Goal: Task Accomplishment & Management: Use online tool/utility

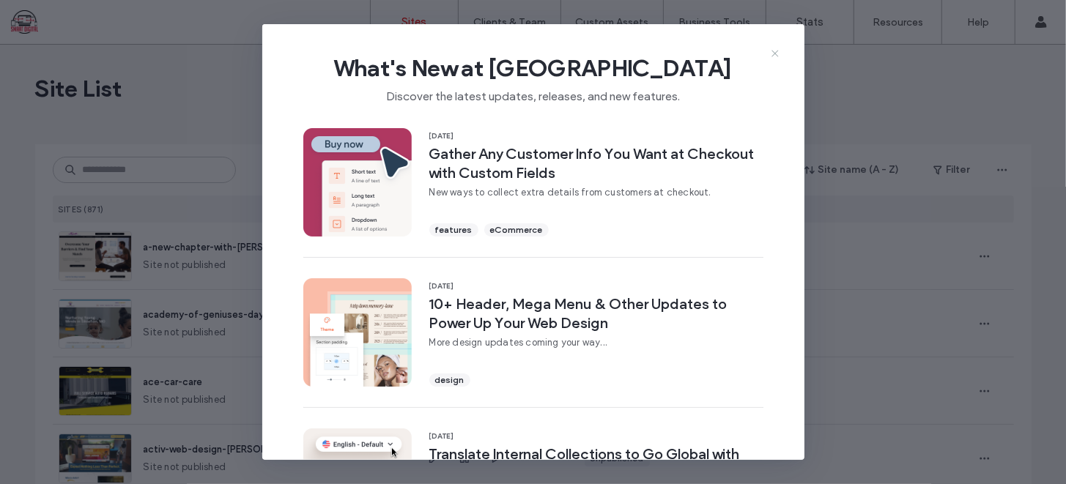
click at [774, 54] on use at bounding box center [775, 54] width 7 height 7
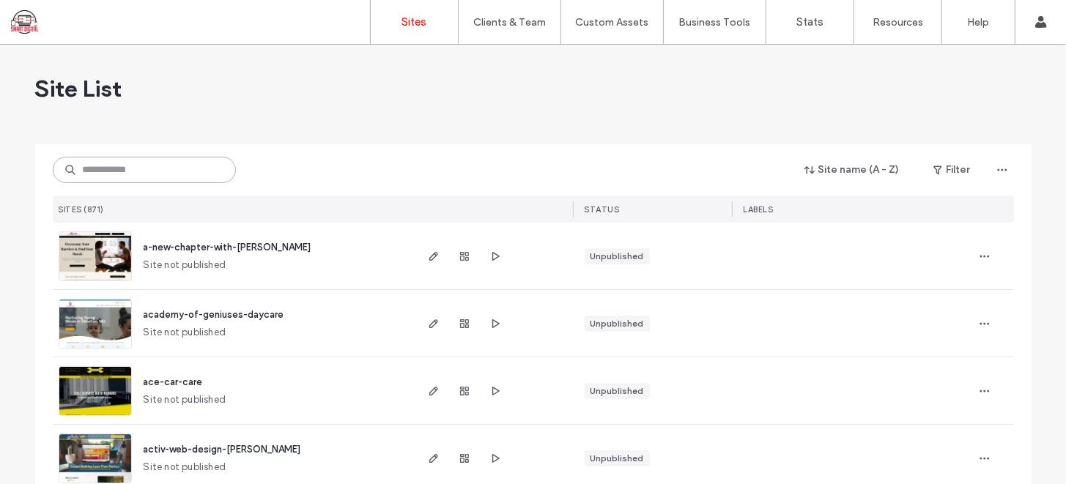
click at [128, 162] on input at bounding box center [144, 170] width 183 height 26
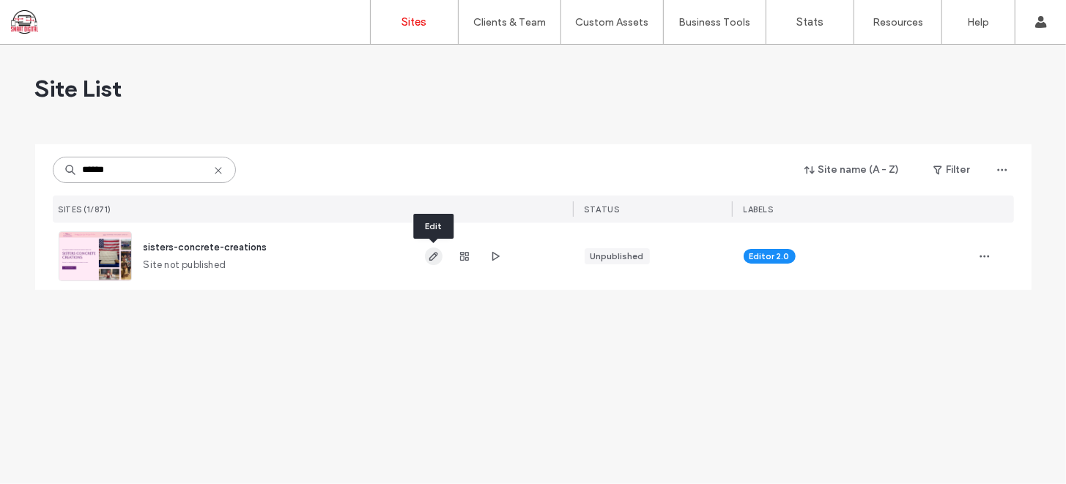
type input "******"
click at [435, 256] on use "button" at bounding box center [433, 256] width 9 height 9
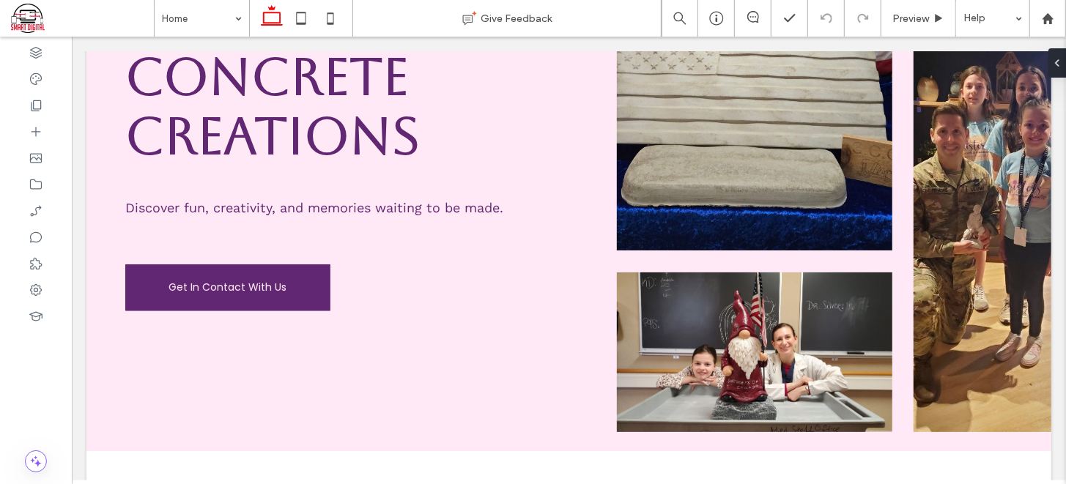
scroll to position [322, 0]
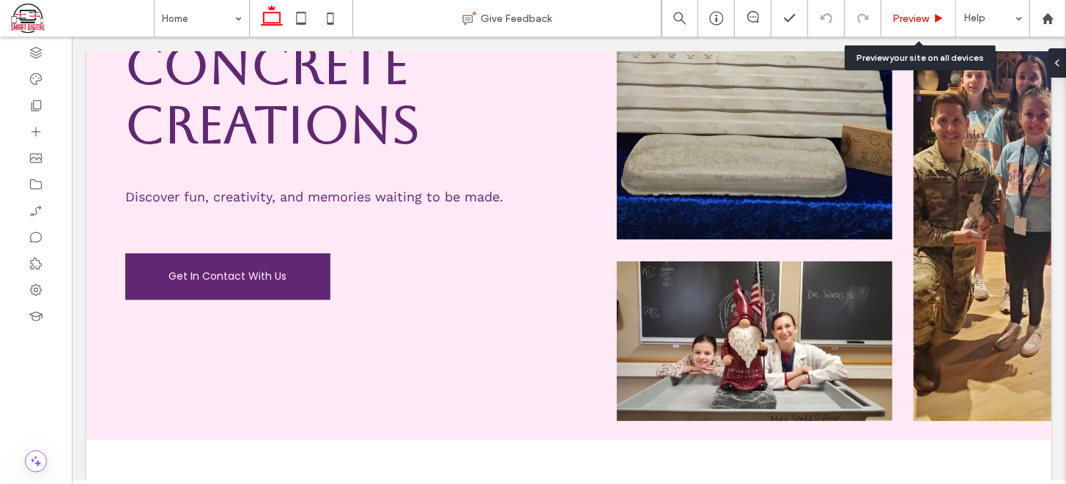
click at [916, 15] on span "Preview" at bounding box center [911, 18] width 37 height 12
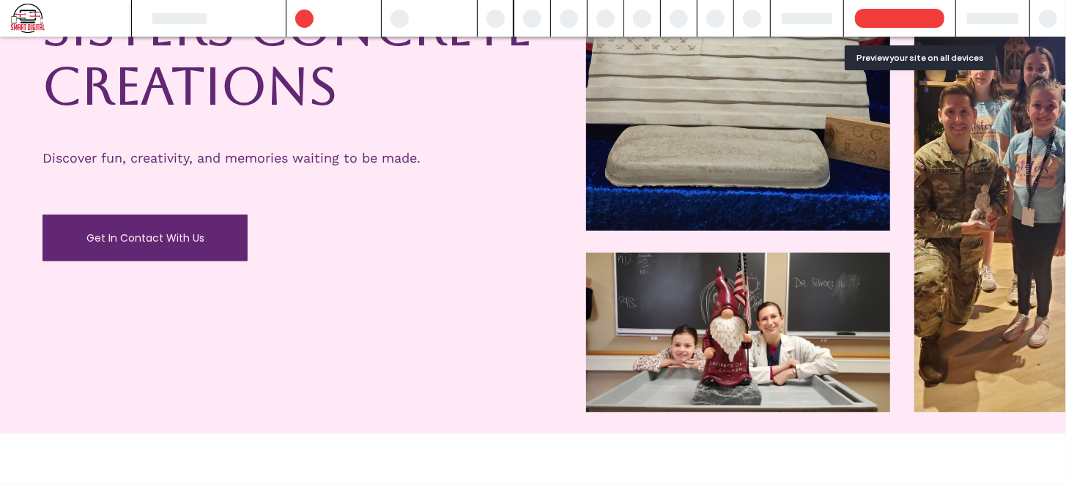
scroll to position [358, 0]
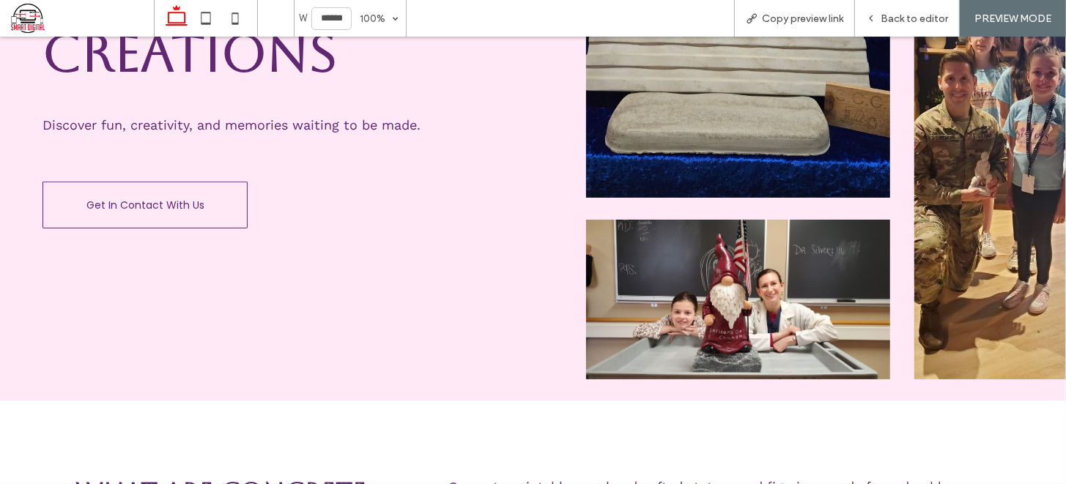
click at [222, 204] on link "Get In Contact With Us" at bounding box center [145, 204] width 205 height 47
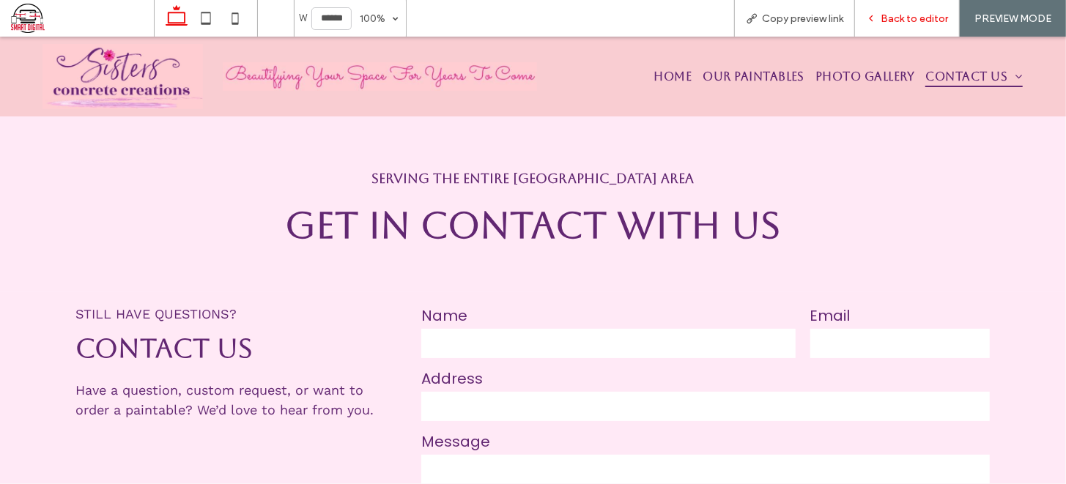
click at [894, 17] on span "Back to editor" at bounding box center [914, 18] width 67 height 12
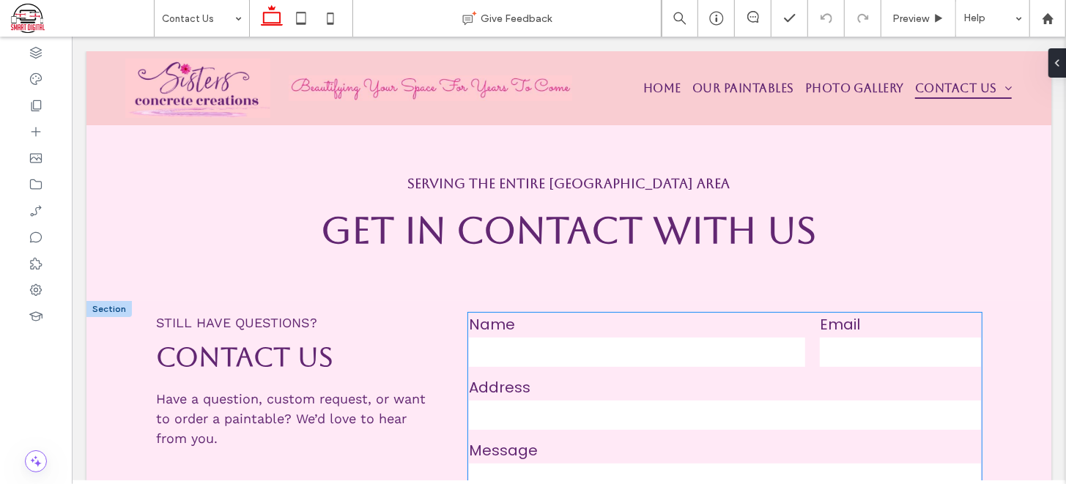
click at [603, 320] on label "Name" at bounding box center [636, 324] width 336 height 22
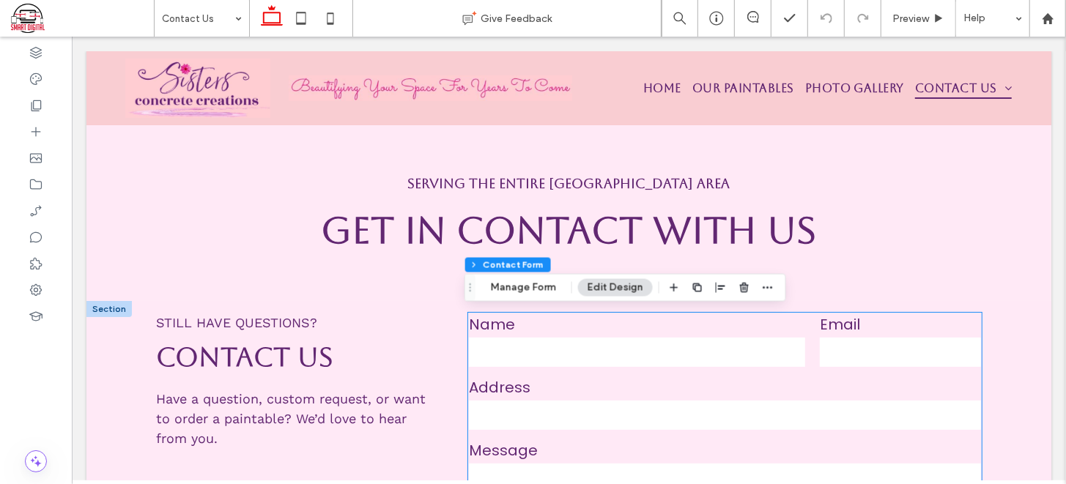
type input "***"
type input "**"
type input "*"
type input "***"
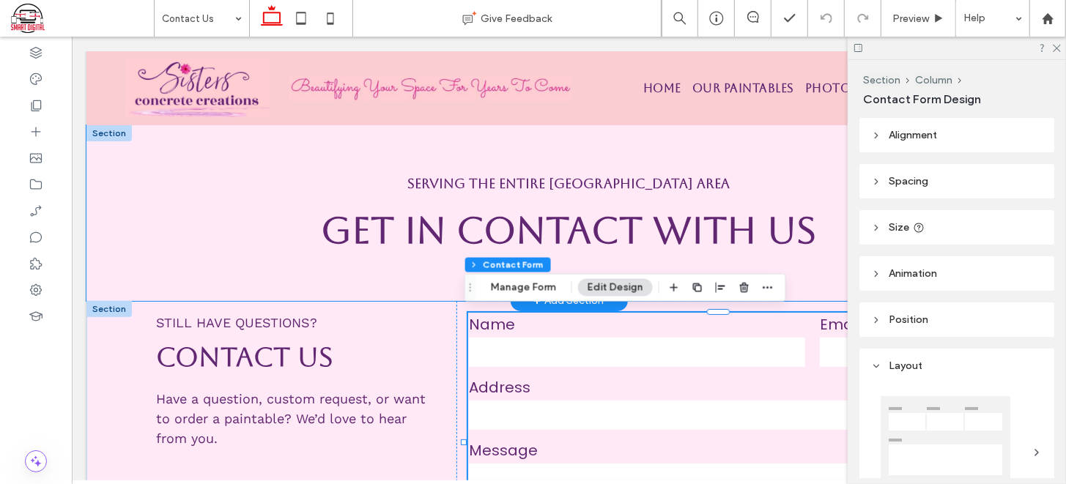
click at [223, 284] on div "Serving The Entire Chicagoland Area Get In Contact With Us" at bounding box center [568, 213] width 965 height 176
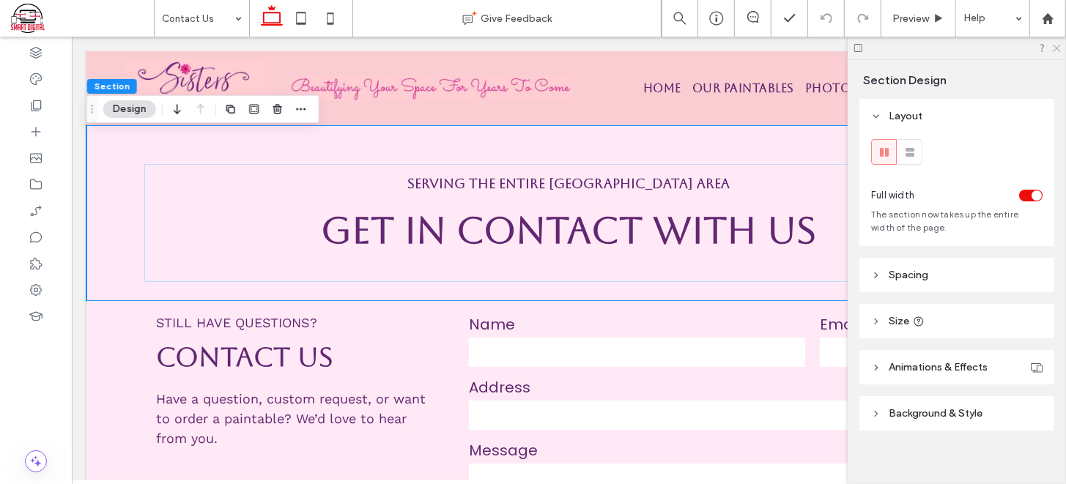
click at [1058, 44] on icon at bounding box center [1057, 48] width 10 height 10
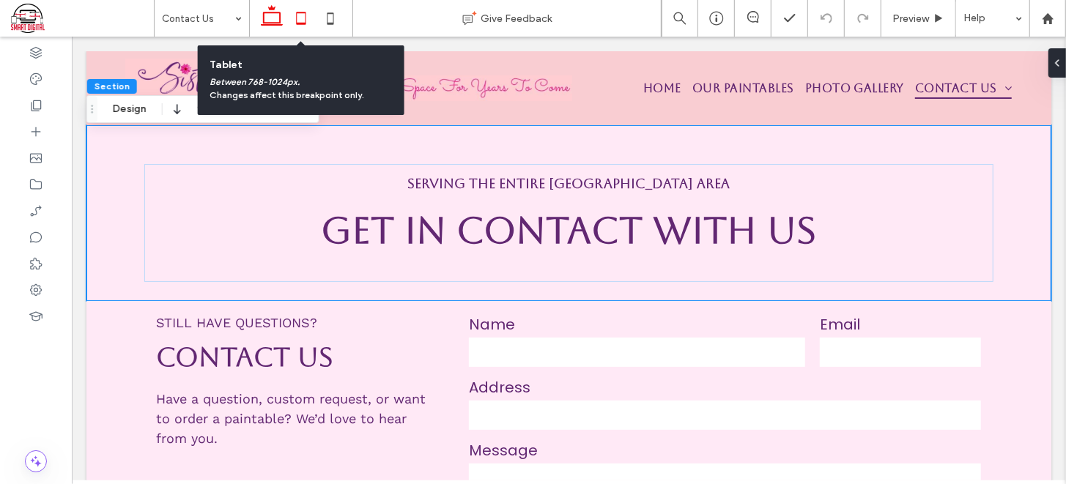
click at [298, 12] on use at bounding box center [301, 18] width 10 height 12
type input "*"
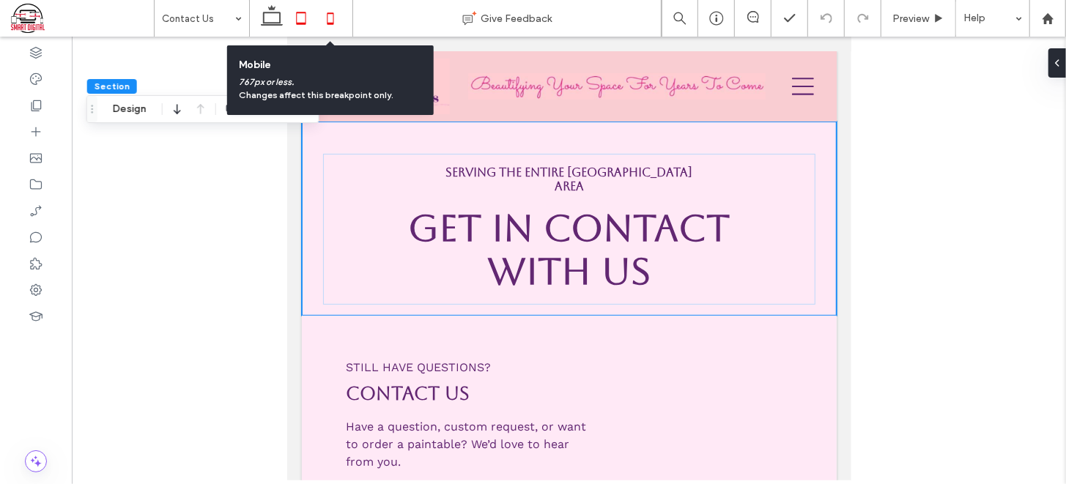
click at [332, 16] on icon at bounding box center [330, 18] width 29 height 29
type input "*"
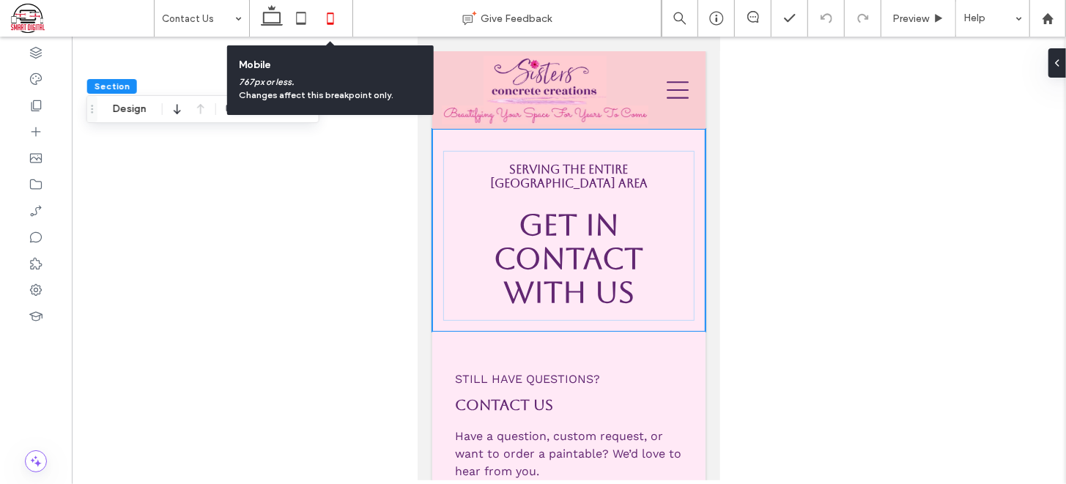
click at [330, 23] on use at bounding box center [330, 18] width 7 height 12
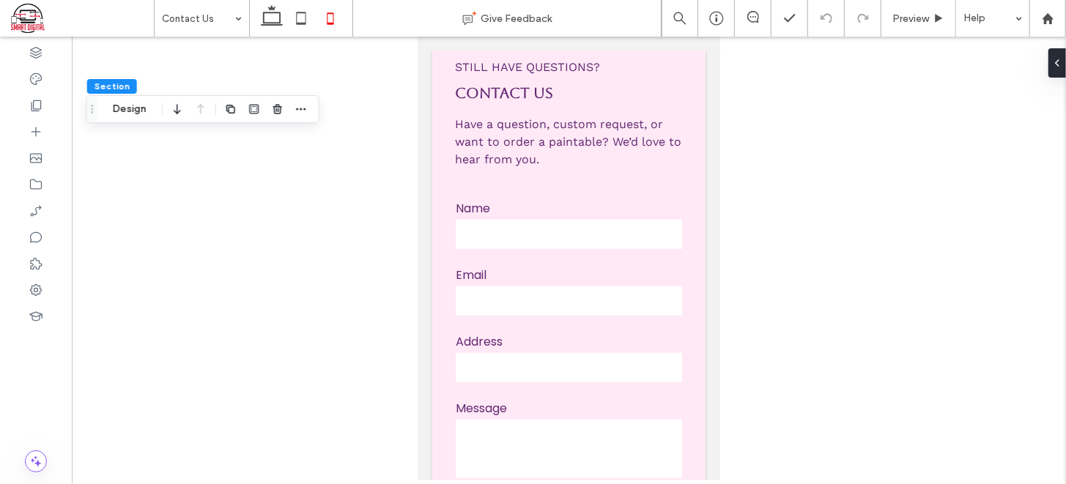
scroll to position [341, 0]
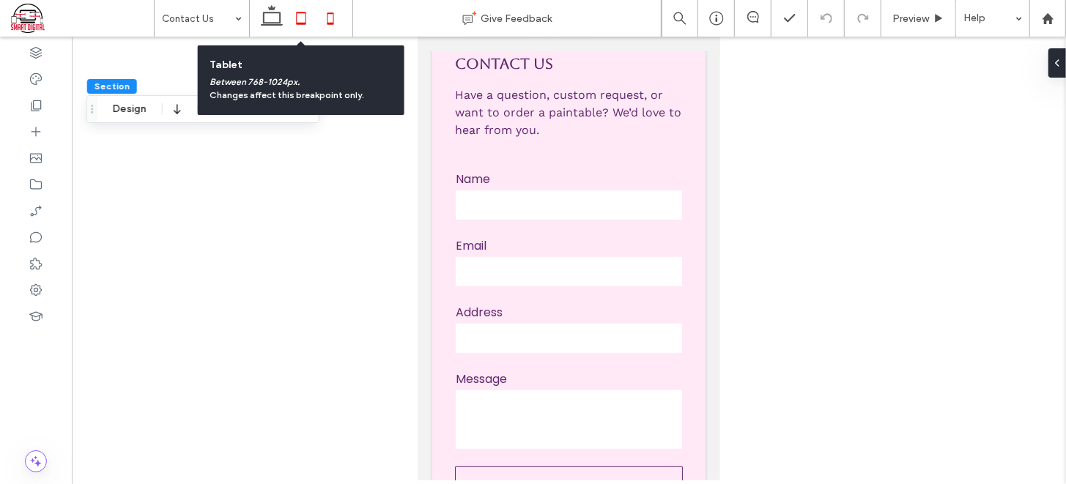
click at [304, 18] on icon at bounding box center [301, 18] width 29 height 29
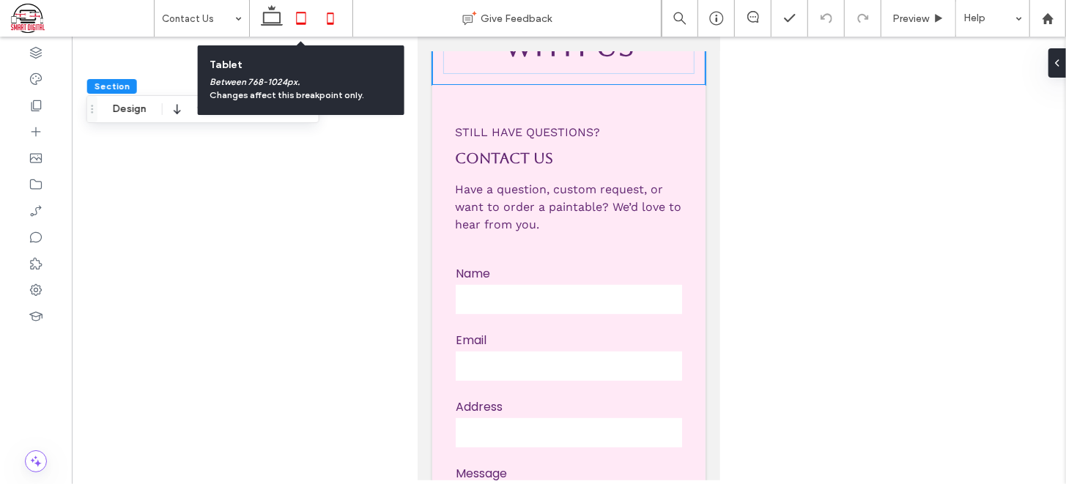
type input "*"
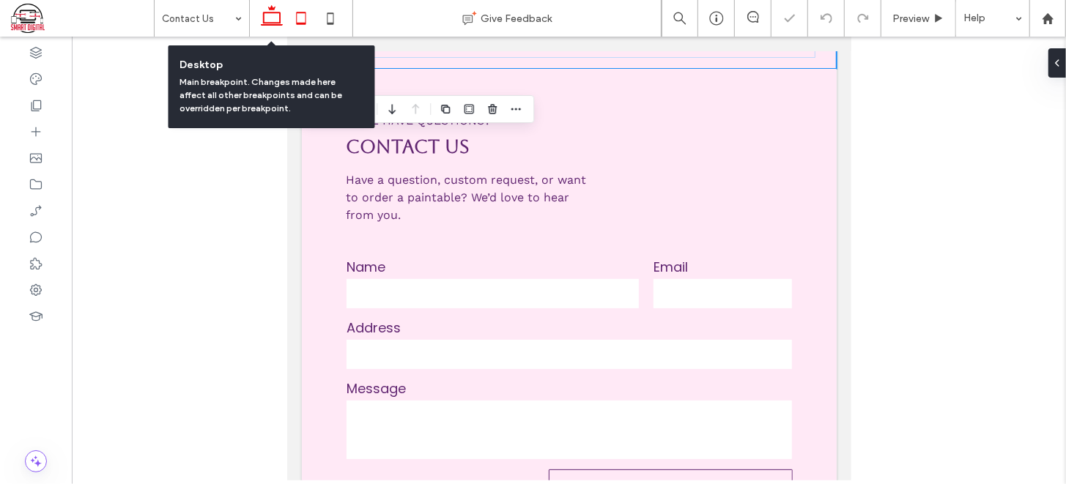
click at [270, 19] on icon at bounding box center [271, 18] width 29 height 29
type input "*"
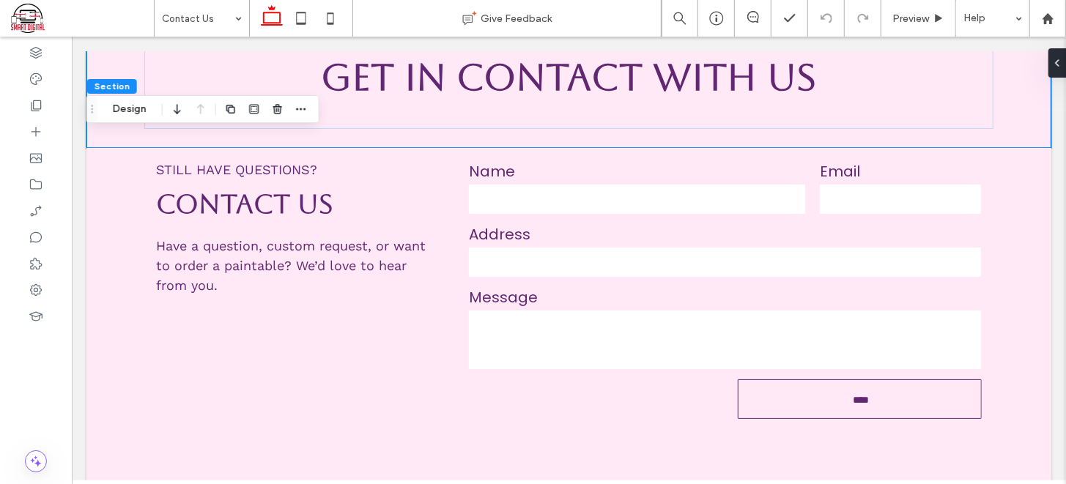
scroll to position [155, 0]
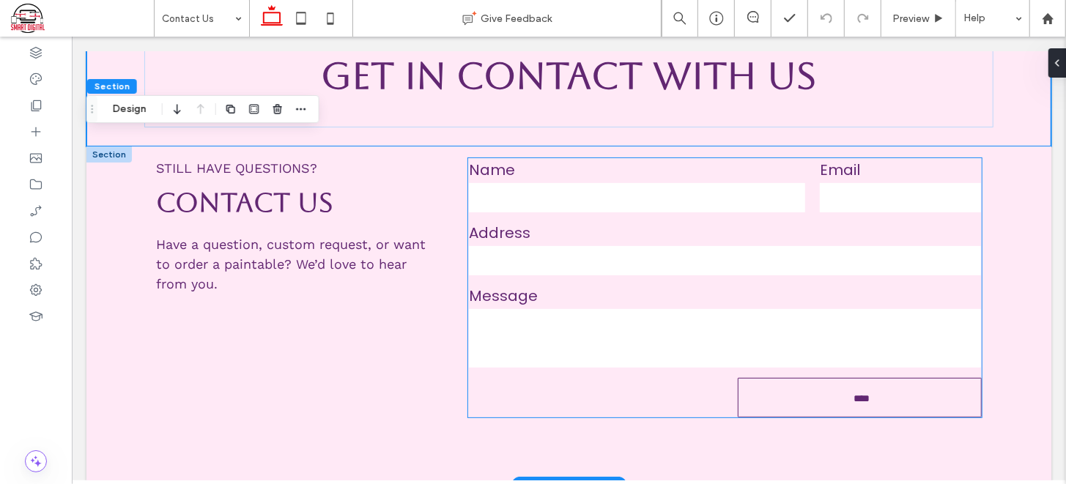
click at [572, 196] on input "text" at bounding box center [636, 196] width 336 height 29
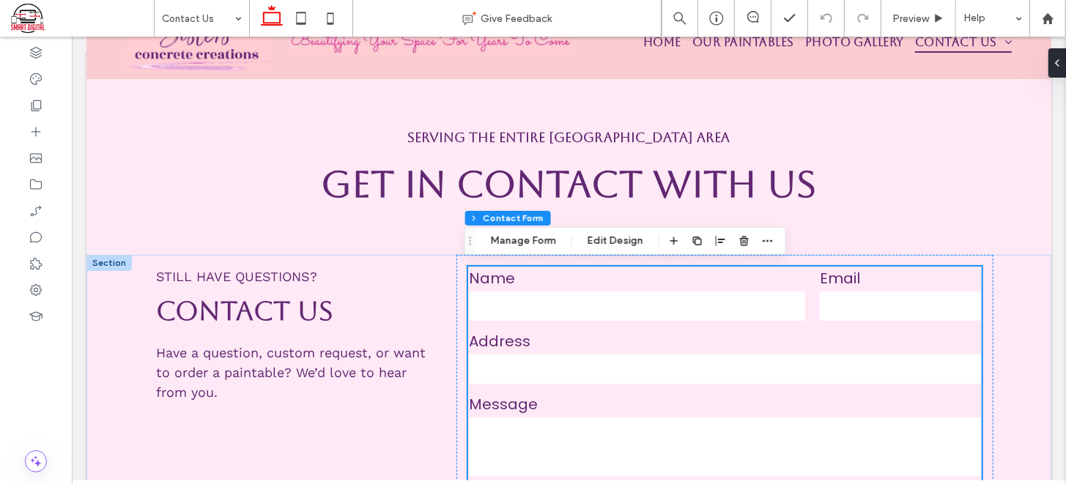
scroll to position [0, 0]
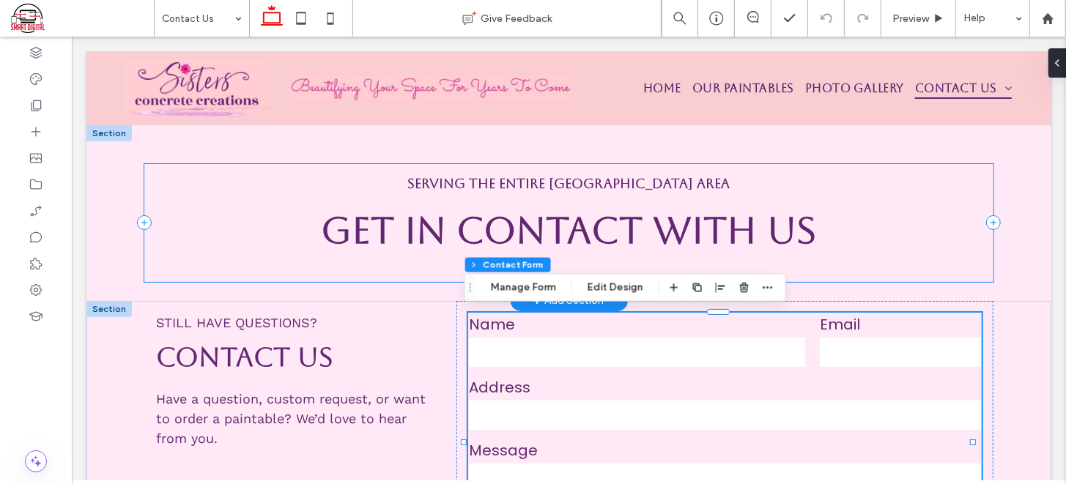
click at [856, 174] on div "Serving The Entire Chicagoland Area Get In Contact With Us" at bounding box center [568, 222] width 849 height 118
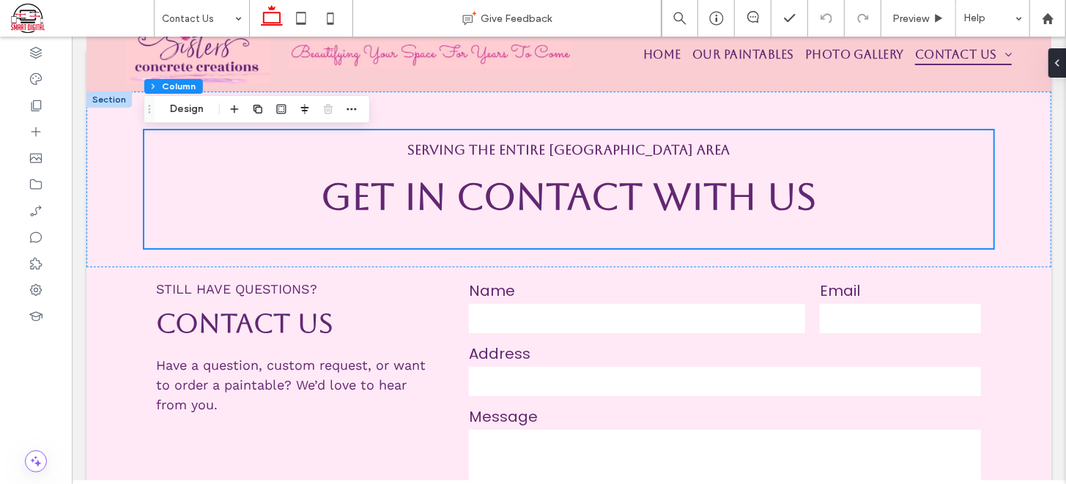
scroll to position [30, 0]
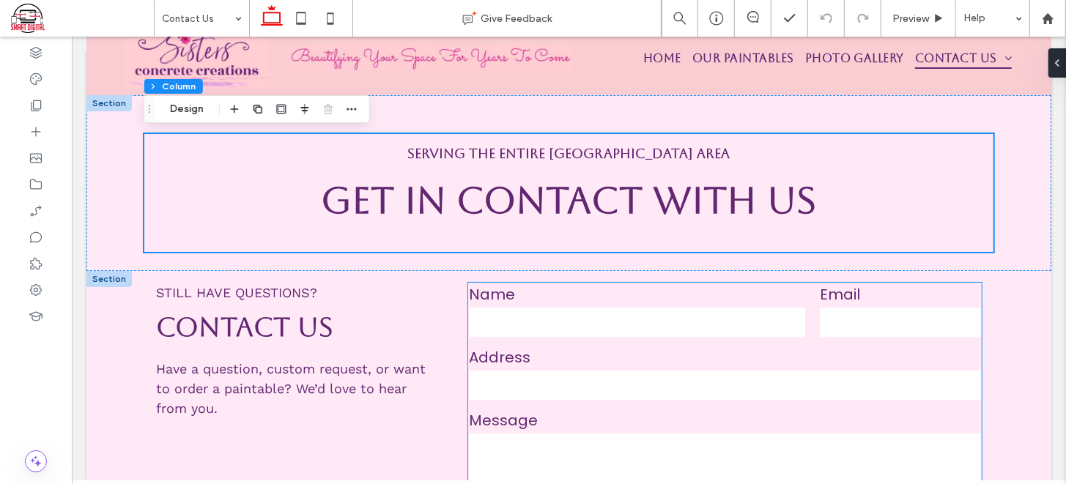
click at [720, 311] on input "text" at bounding box center [636, 321] width 336 height 29
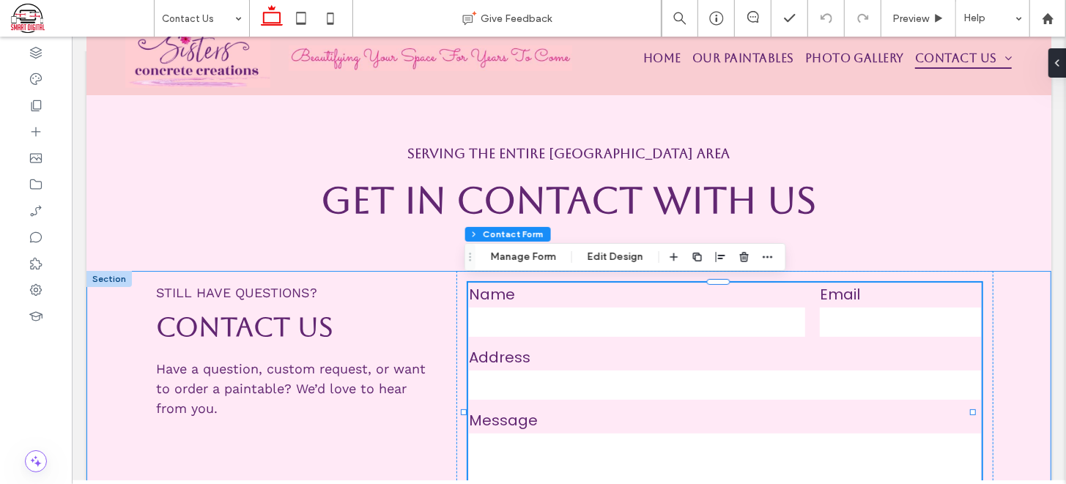
click at [1012, 287] on div "Still have questions? Contact us Have a question, custom request, or want to or…" at bounding box center [568, 440] width 965 height 341
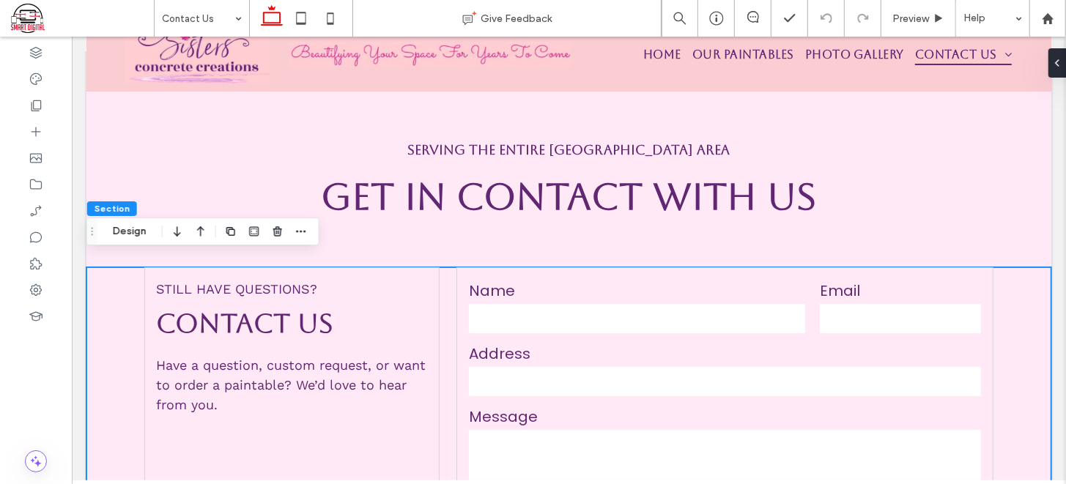
scroll to position [33, 0]
click at [751, 21] on use at bounding box center [753, 17] width 12 height 12
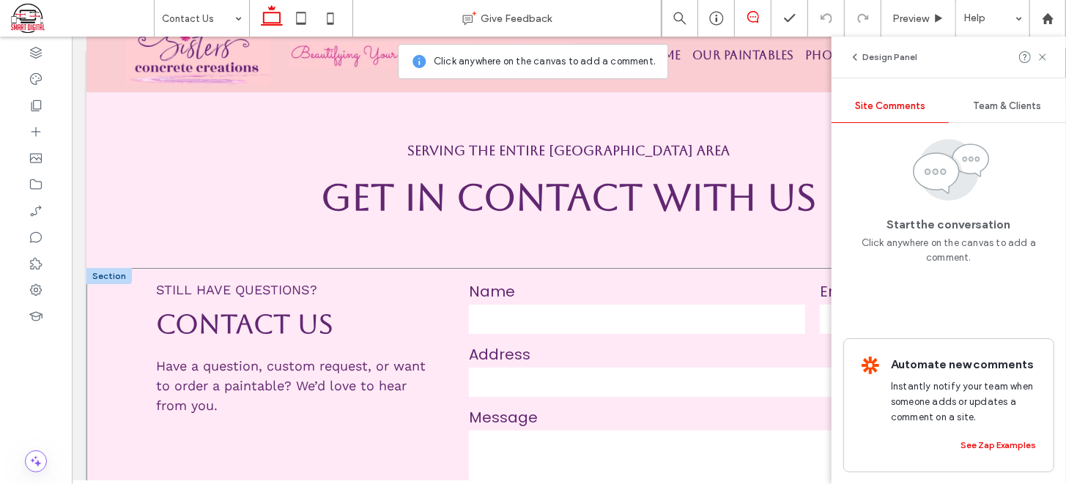
click at [445, 287] on div "Still have questions? Contact us Have a question, custom request, or want to or…" at bounding box center [568, 437] width 965 height 341
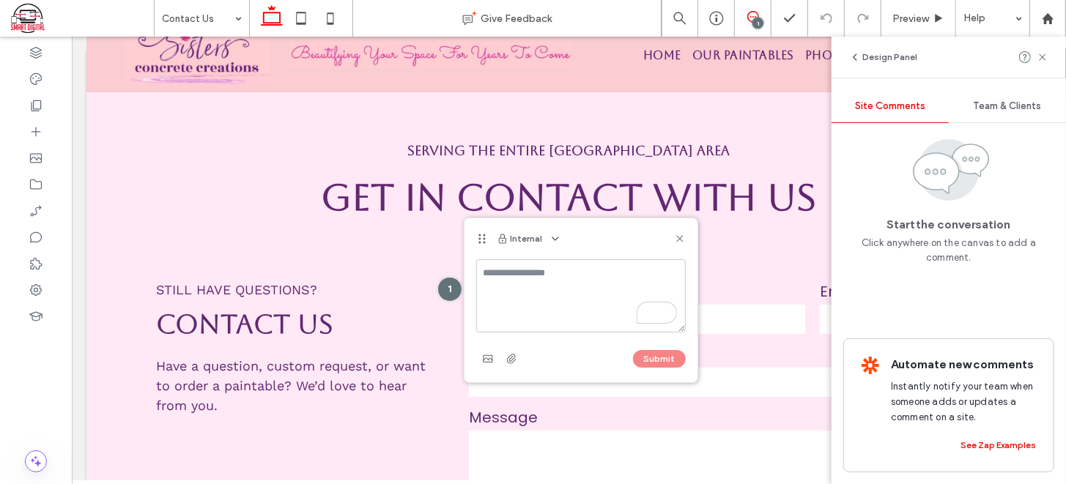
click at [530, 278] on textarea "To enrich screen reader interactions, please activate Accessibility in Grammarl…" at bounding box center [581, 295] width 210 height 73
type textarea "**********"
click at [649, 358] on button "Submit" at bounding box center [659, 359] width 53 height 18
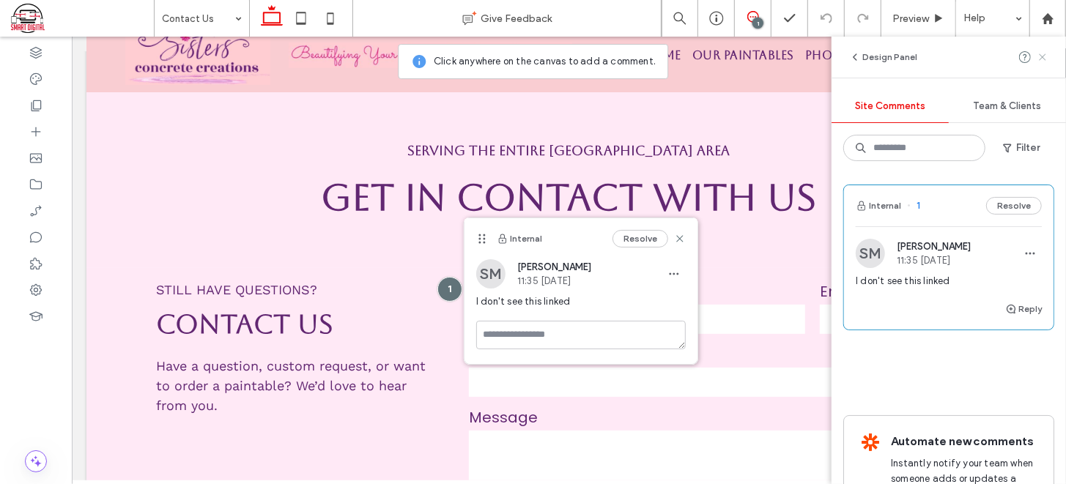
click at [1038, 58] on icon at bounding box center [1043, 57] width 12 height 12
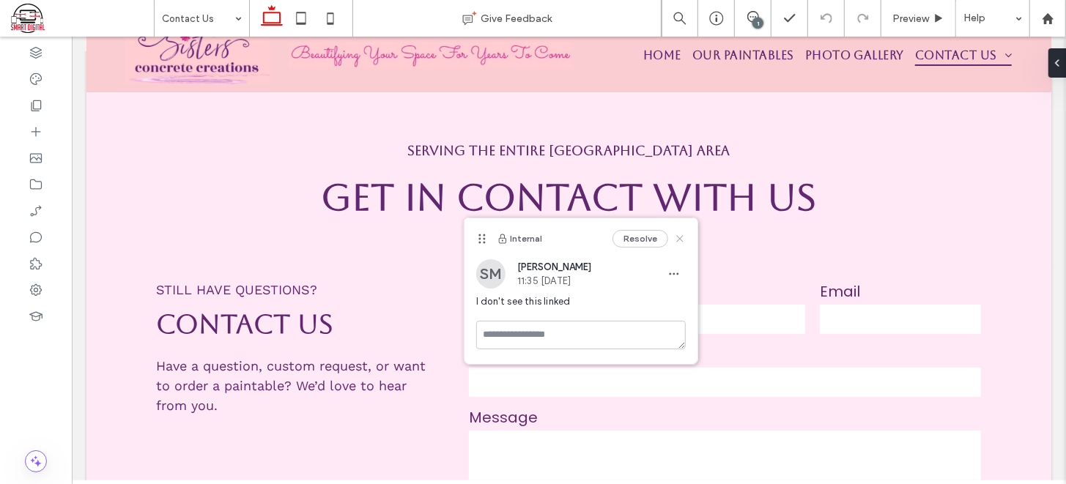
click at [682, 237] on use at bounding box center [679, 239] width 7 height 7
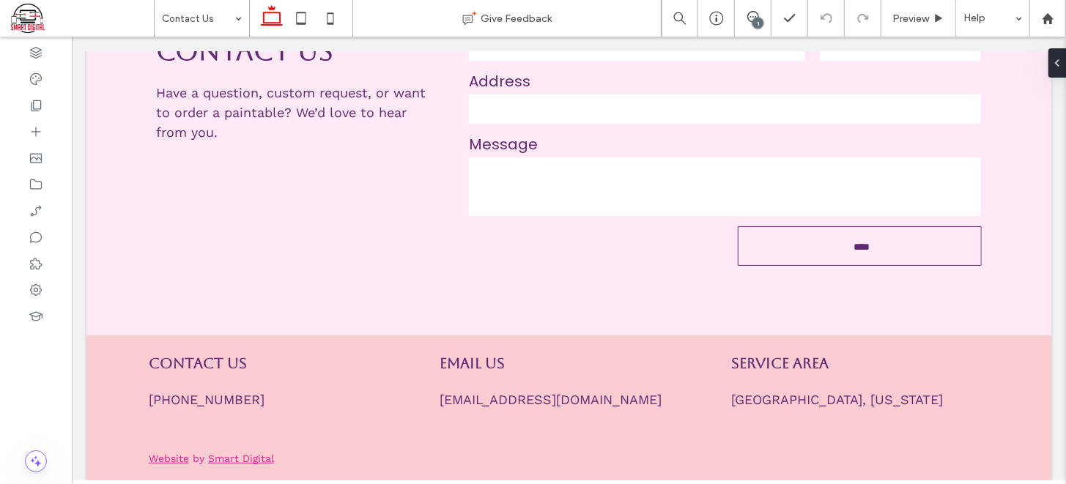
scroll to position [322, 0]
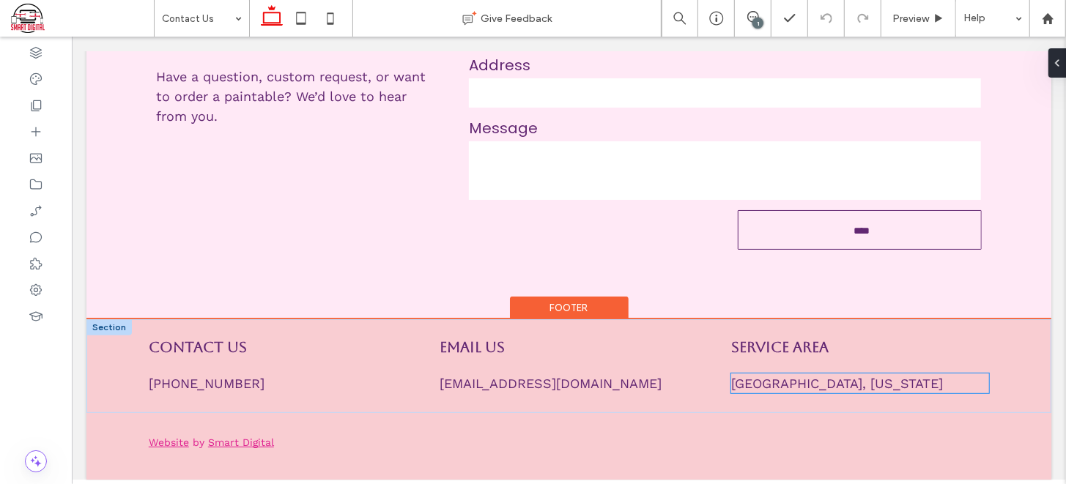
click at [833, 387] on p "Chicago, Illinois" at bounding box center [860, 383] width 258 height 20
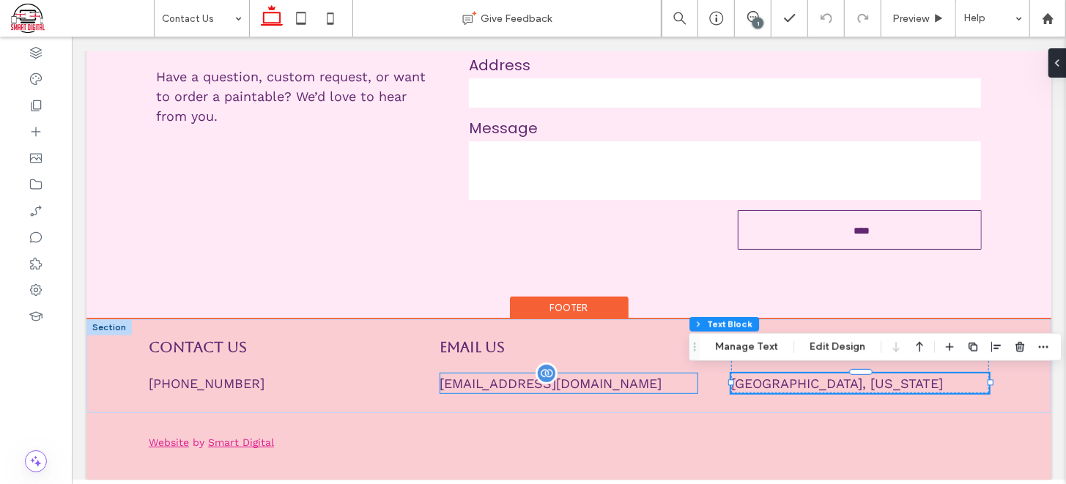
click at [465, 380] on span "sistersconcretecreations@gmail.com" at bounding box center [551, 382] width 222 height 15
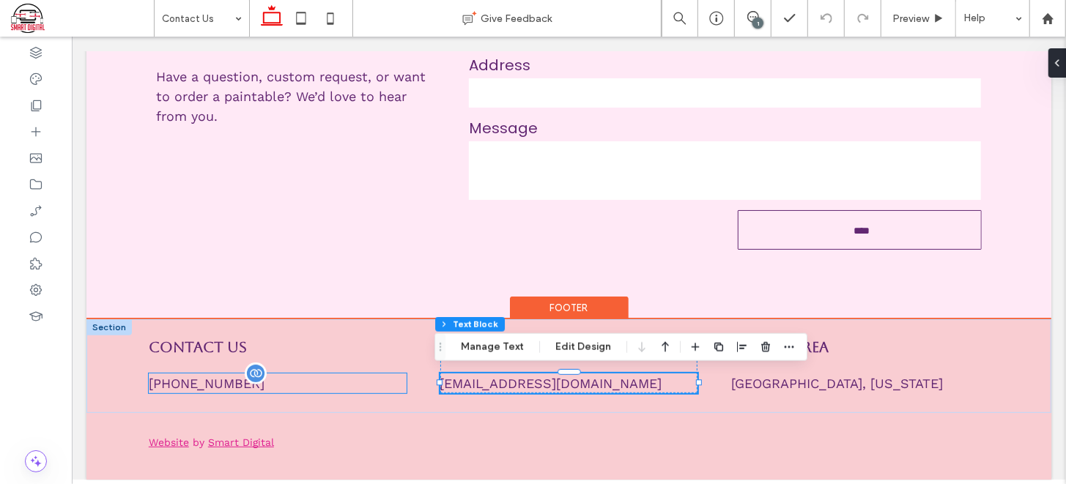
click at [211, 382] on span "(708) 675-9399" at bounding box center [206, 382] width 116 height 15
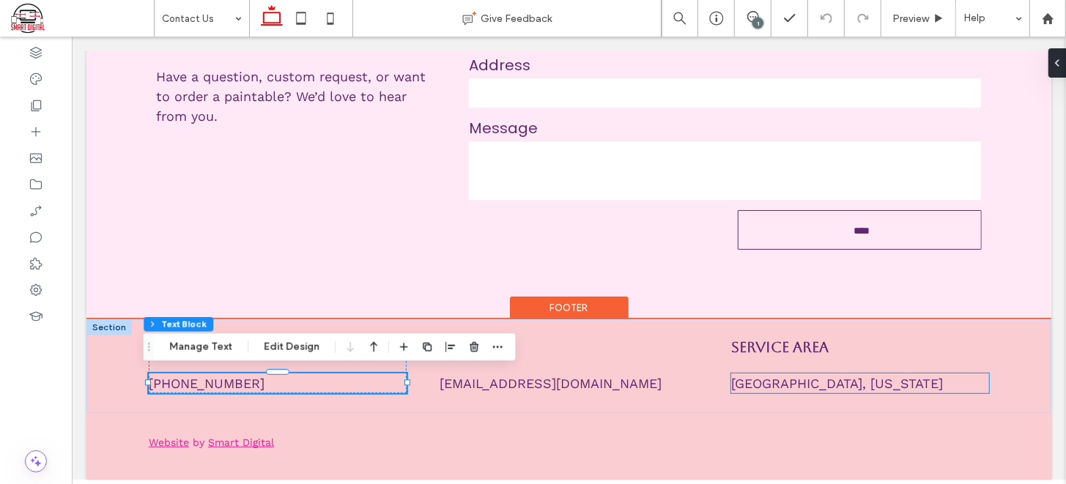
click at [766, 380] on span "Chicago, Illinois" at bounding box center [837, 382] width 212 height 15
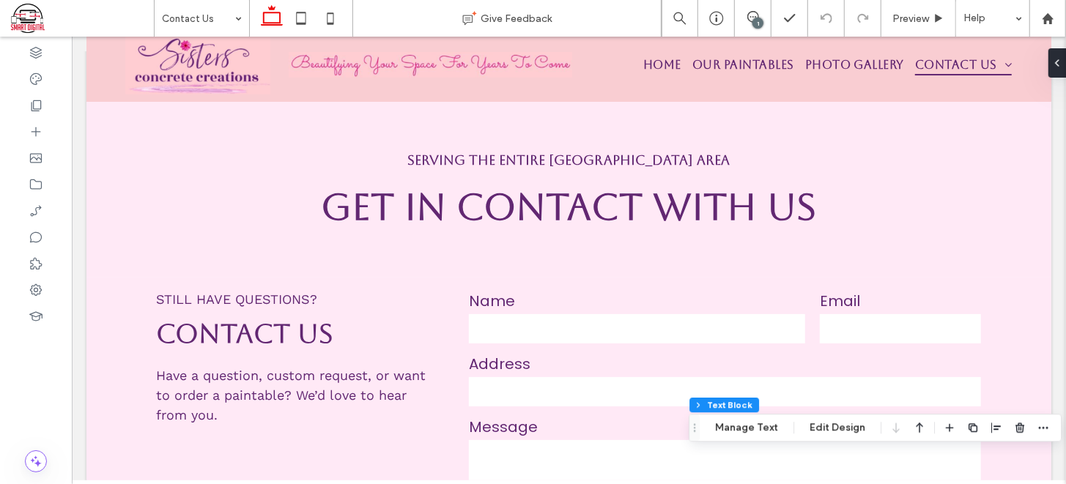
scroll to position [0, 0]
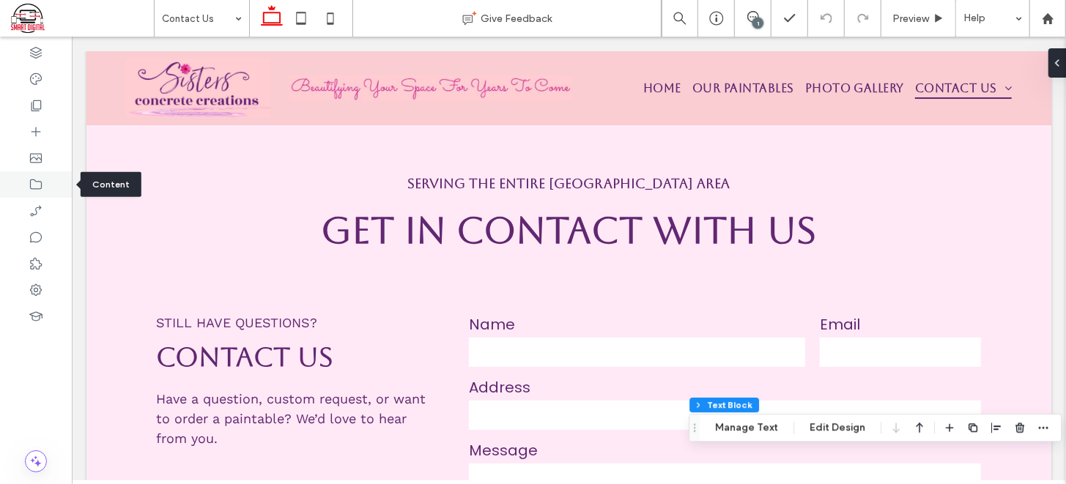
click at [35, 191] on icon at bounding box center [36, 184] width 15 height 15
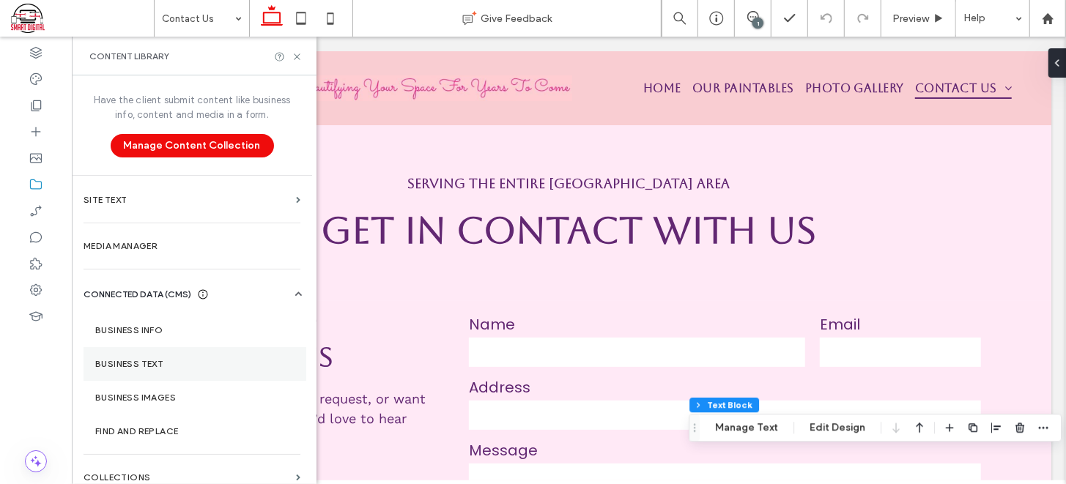
click at [160, 369] on section "Business Text" at bounding box center [195, 364] width 223 height 34
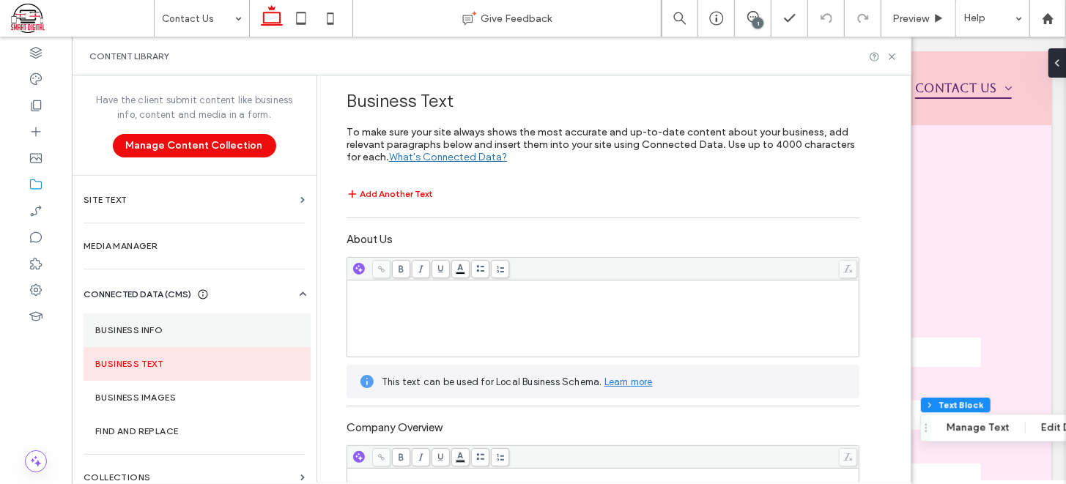
click at [160, 333] on label "Business Info" at bounding box center [197, 330] width 204 height 10
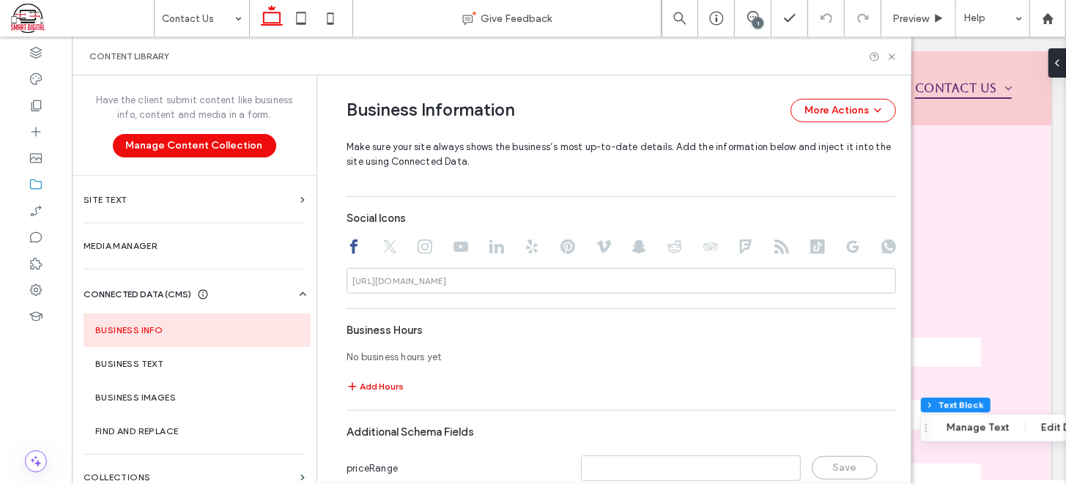
scroll to position [690, 0]
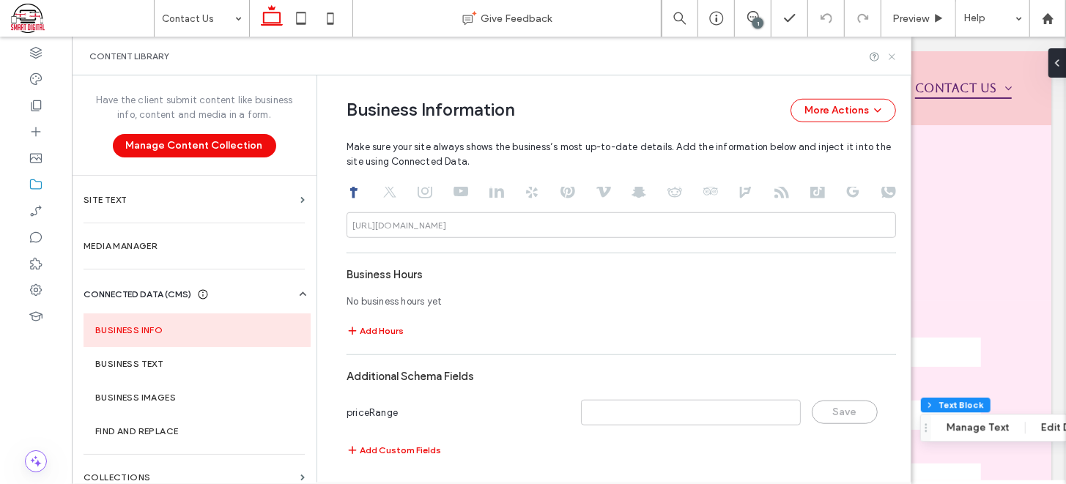
click at [890, 55] on icon at bounding box center [892, 56] width 11 height 11
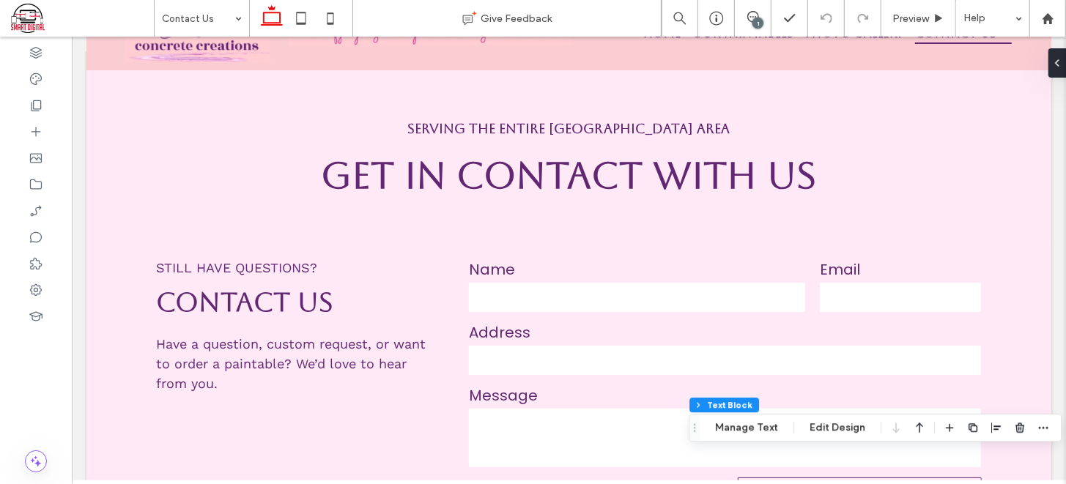
scroll to position [0, 0]
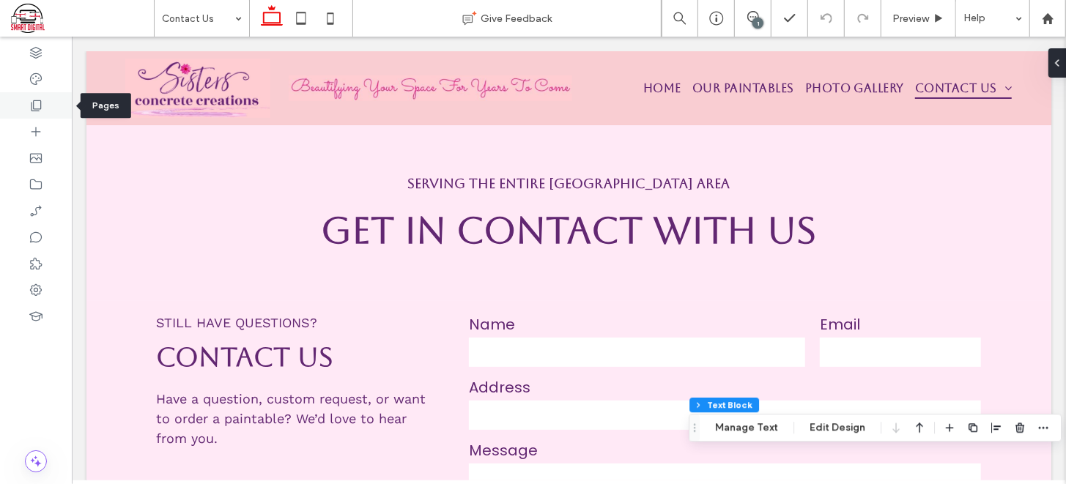
click at [42, 106] on icon at bounding box center [36, 105] width 15 height 15
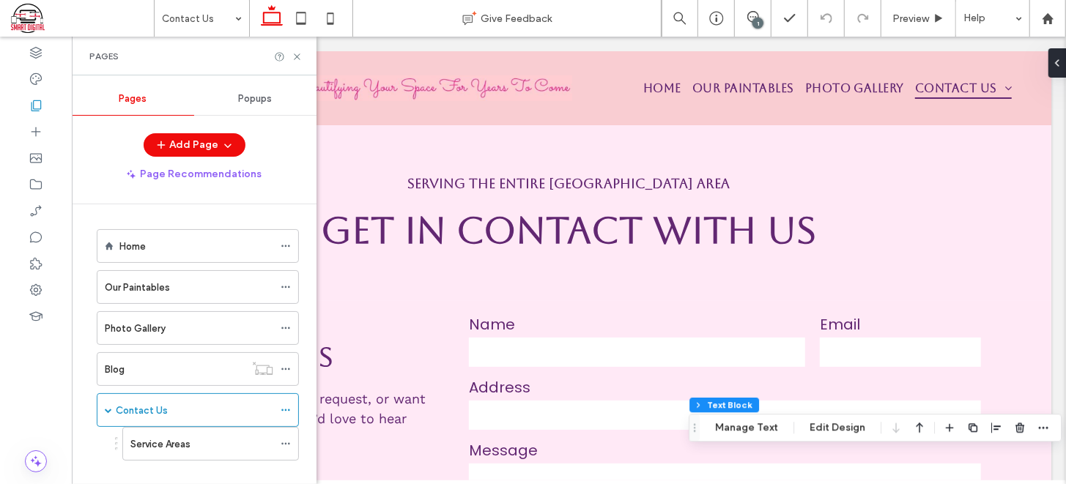
scroll to position [17, 0]
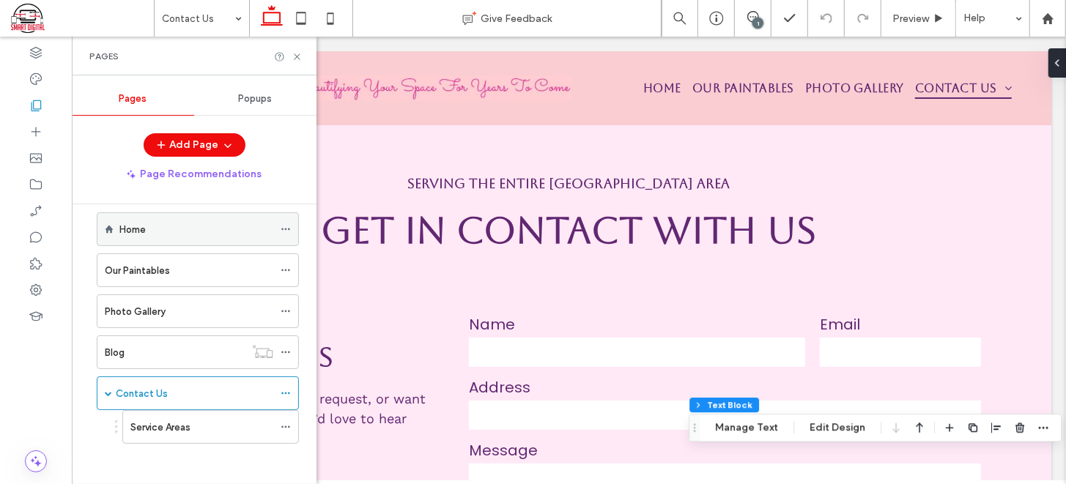
click at [199, 232] on div "Home" at bounding box center [196, 229] width 154 height 15
